Goal: Task Accomplishment & Management: Use online tool/utility

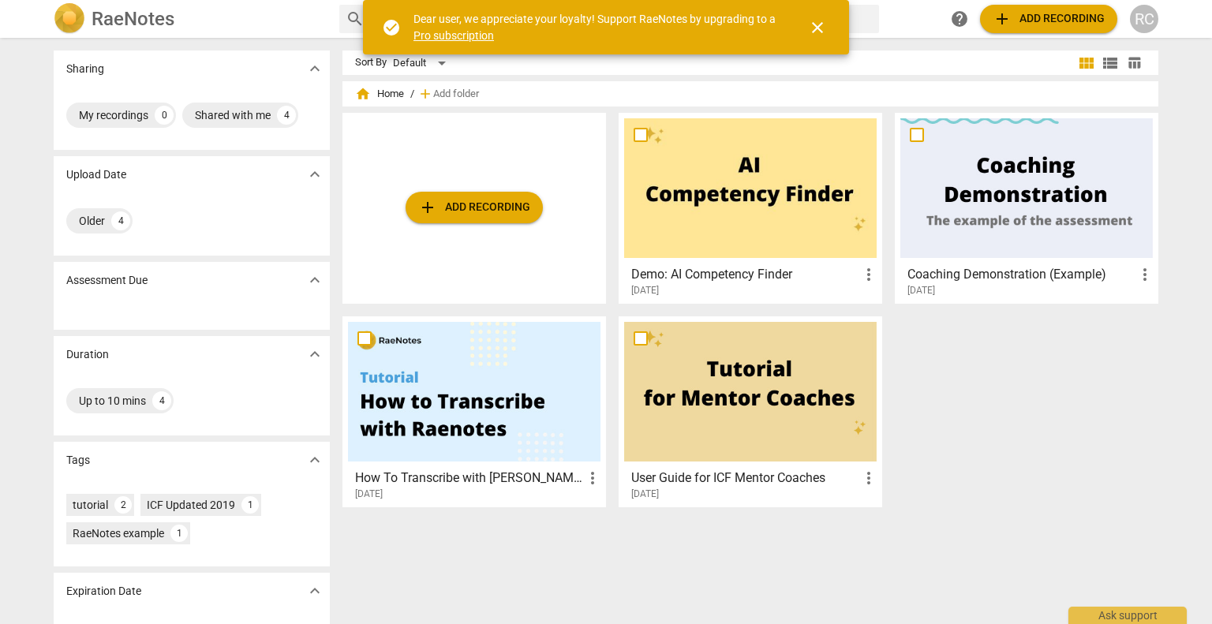
click at [817, 31] on span "close" at bounding box center [817, 27] width 19 height 19
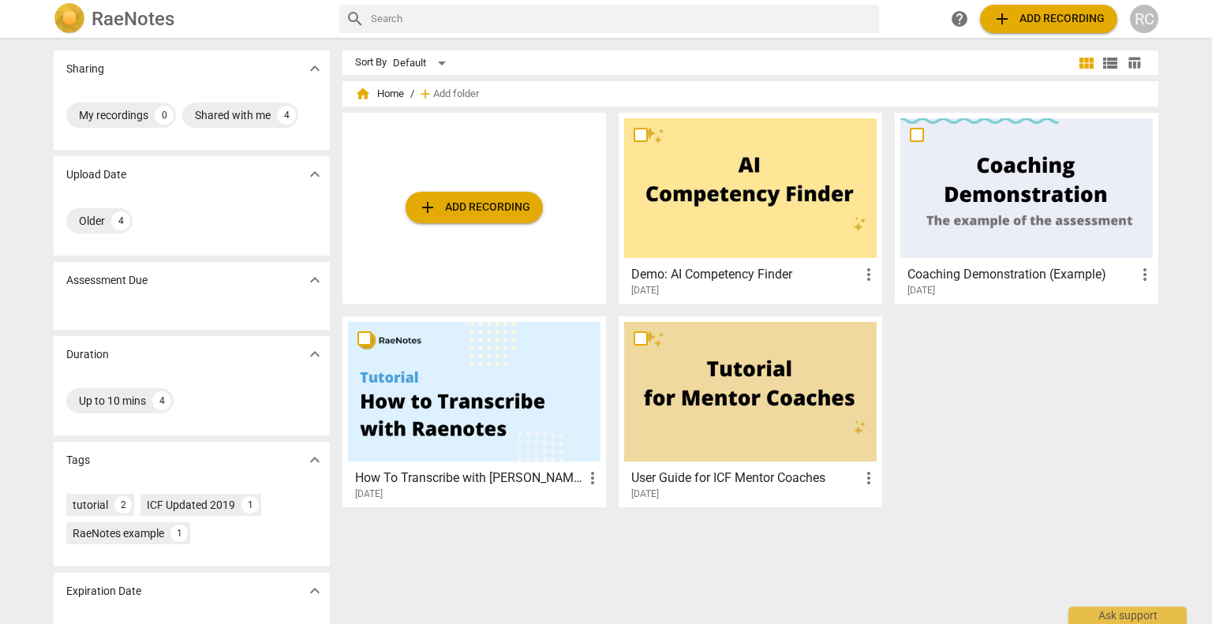
click at [474, 211] on span "add Add recording" at bounding box center [474, 207] width 112 height 19
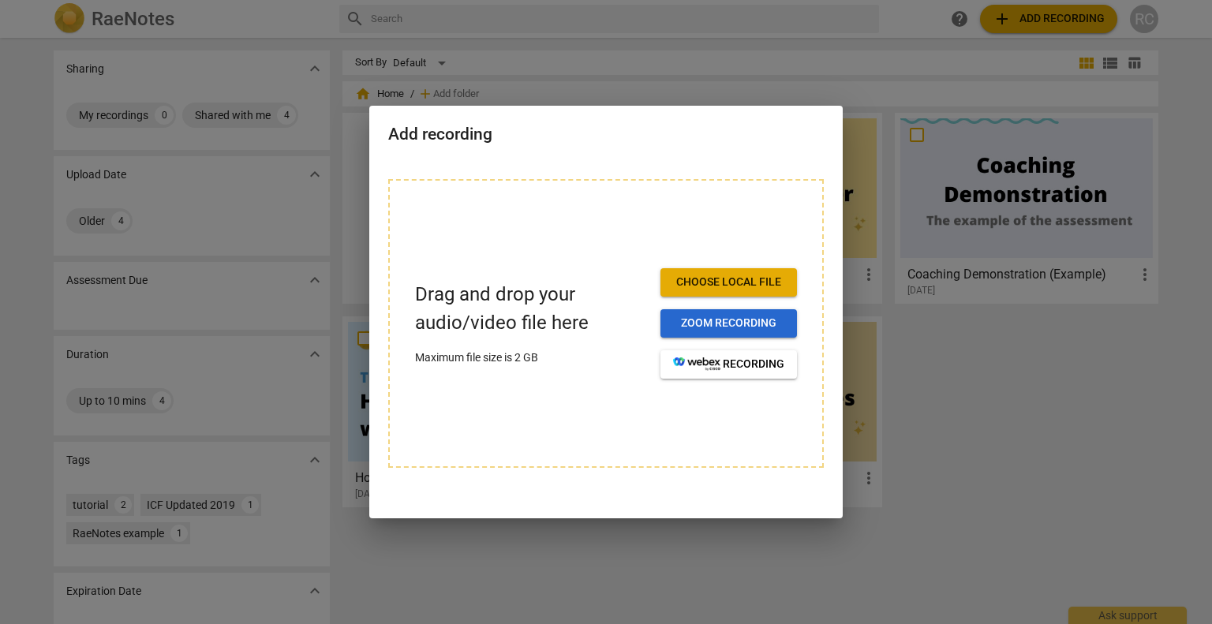
click at [749, 316] on span "Zoom recording" at bounding box center [728, 324] width 111 height 16
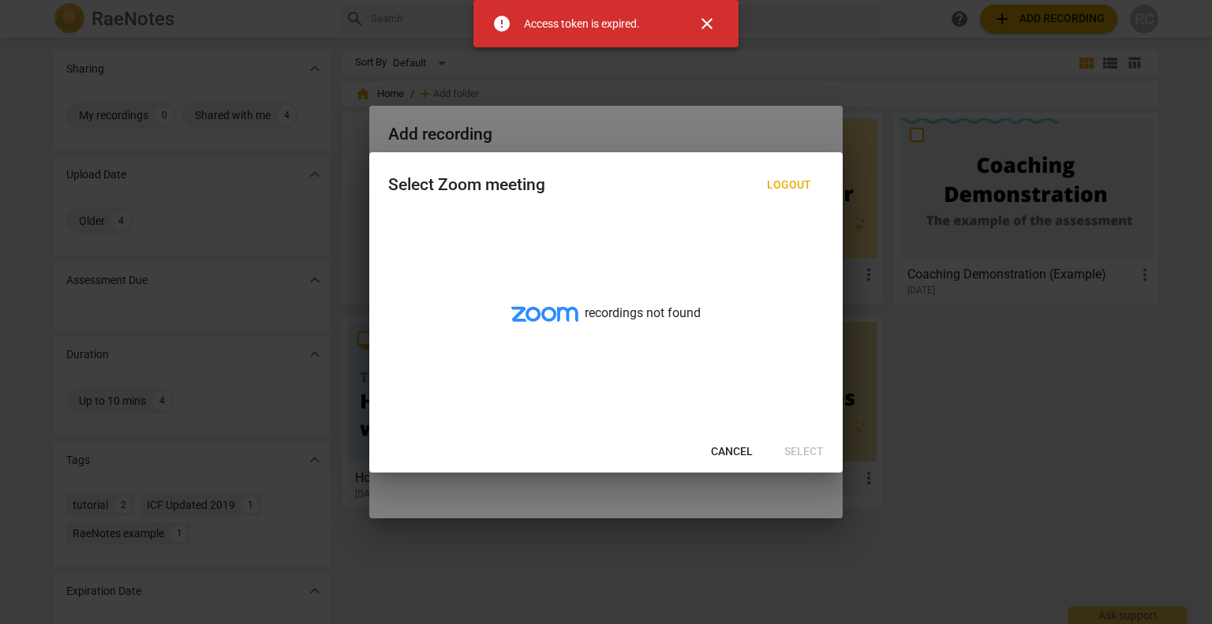
click at [725, 447] on span "Cancel" at bounding box center [732, 452] width 42 height 16
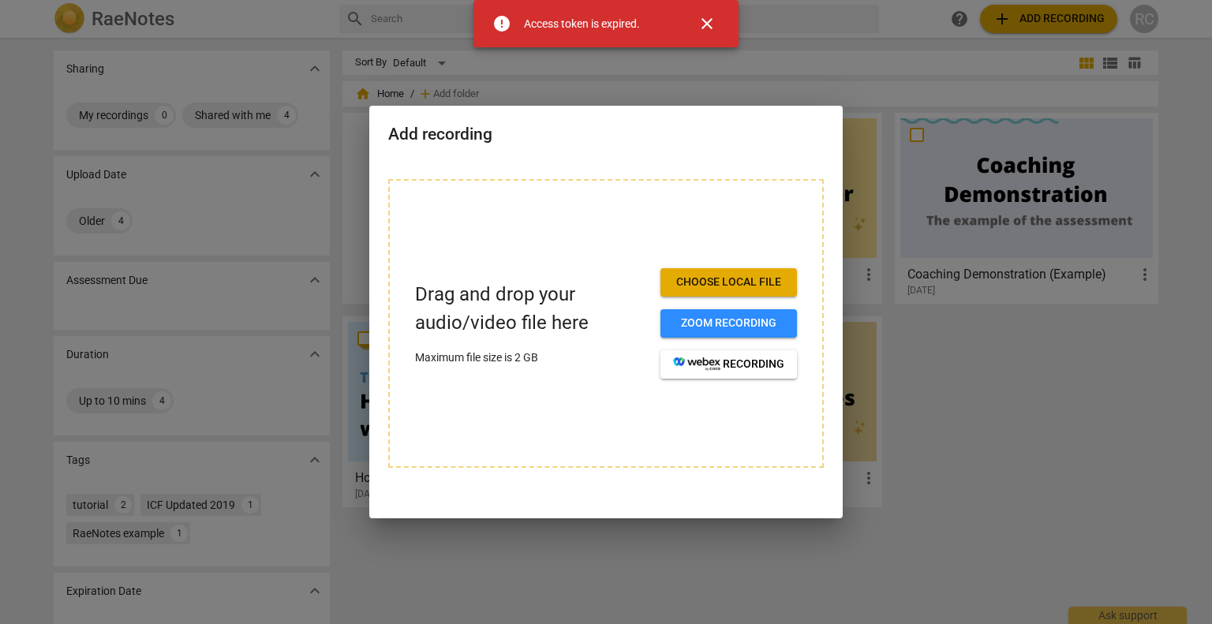
click at [931, 432] on div at bounding box center [606, 312] width 1212 height 624
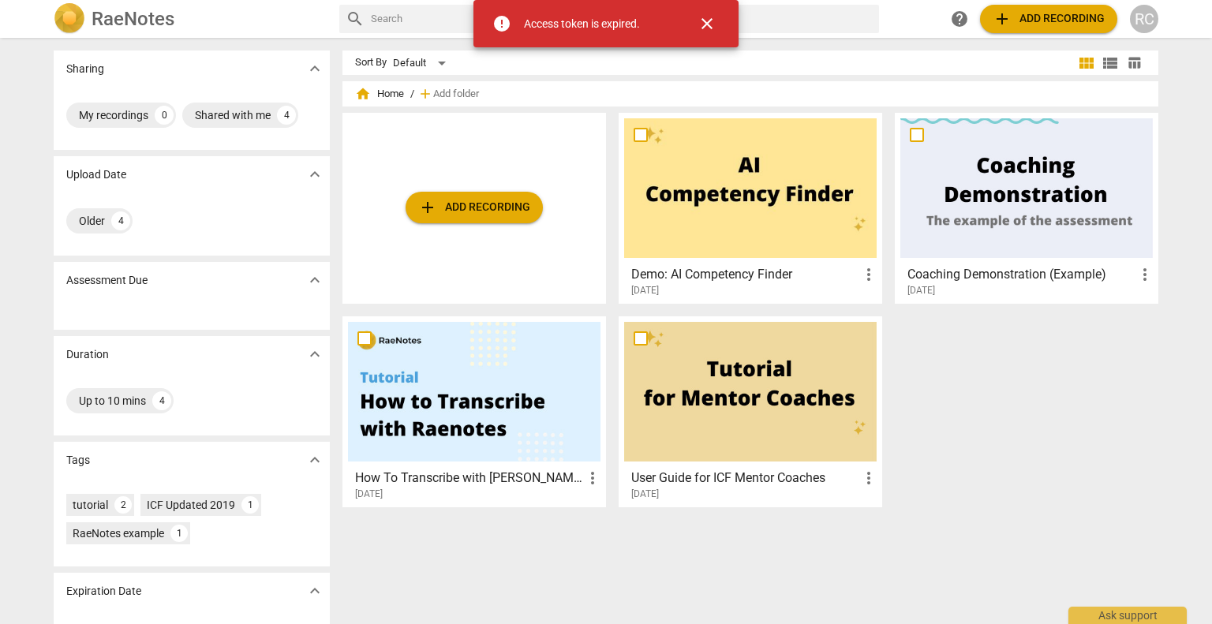
click at [468, 210] on span "add Add recording" at bounding box center [474, 207] width 112 height 19
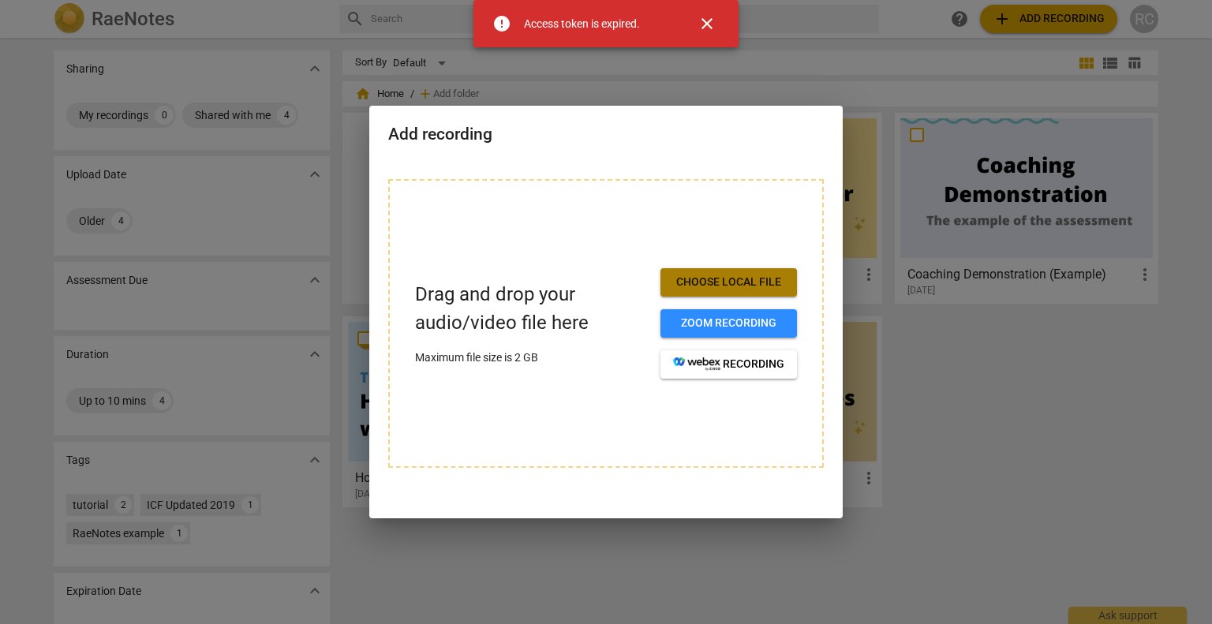
click at [693, 275] on span "Choose local file" at bounding box center [728, 283] width 111 height 16
